Goal: Task Accomplishment & Management: Manage account settings

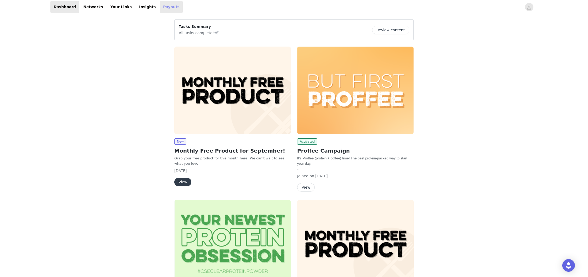
click at [160, 9] on link "Payouts" at bounding box center [171, 7] width 23 height 12
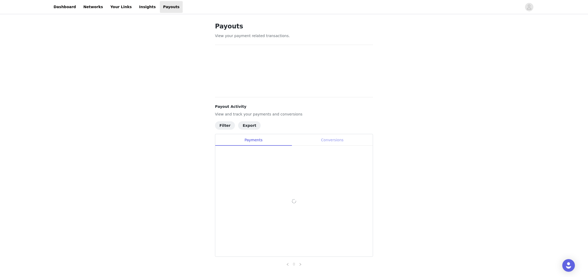
click at [331, 135] on div "Conversions" at bounding box center [332, 140] width 81 height 12
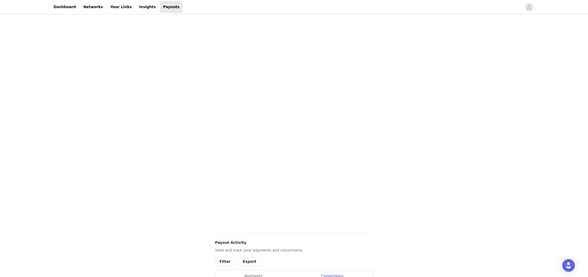
scroll to position [38, 0]
